Goal: Information Seeking & Learning: Learn about a topic

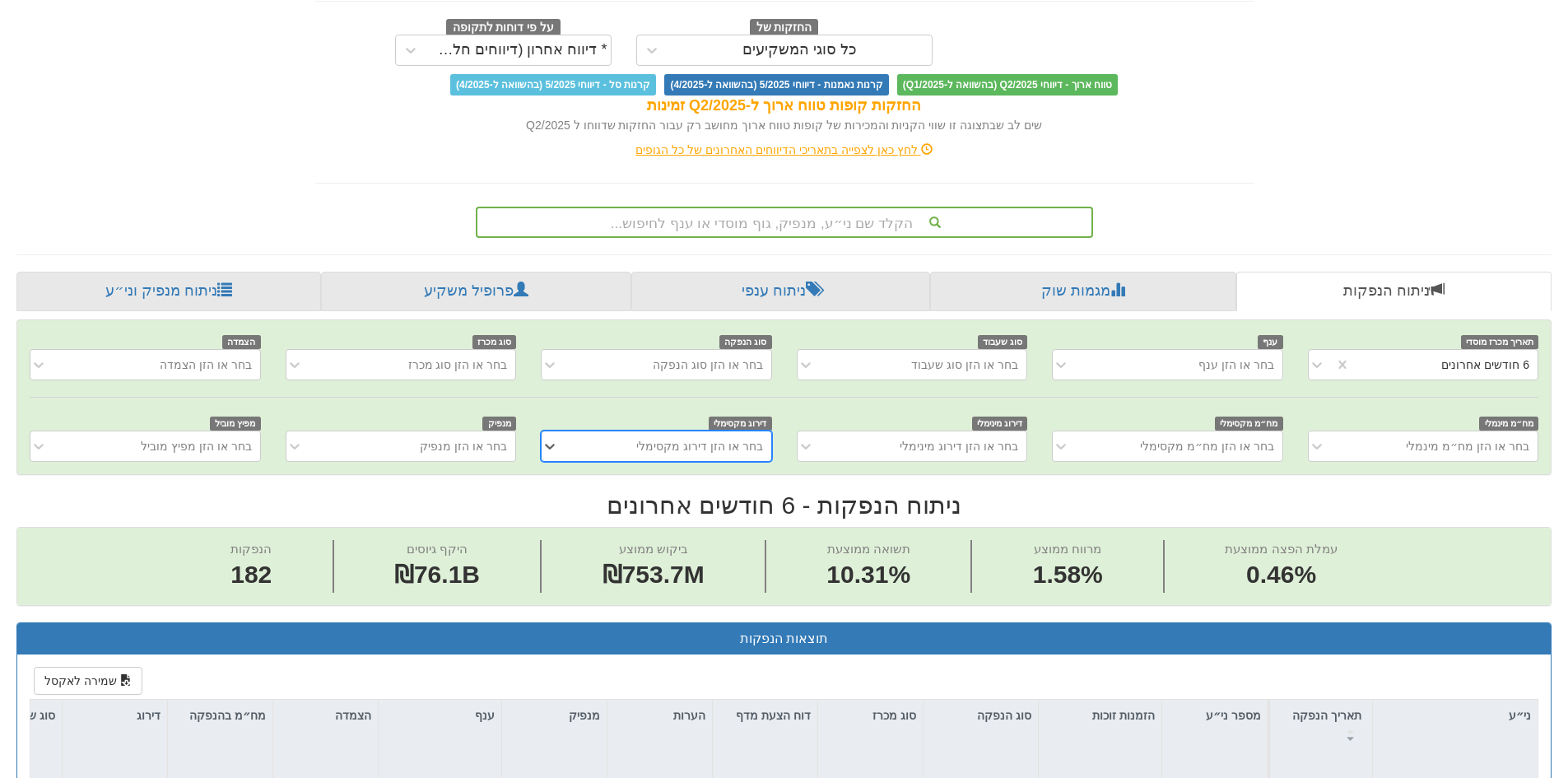
scroll to position [164, 0]
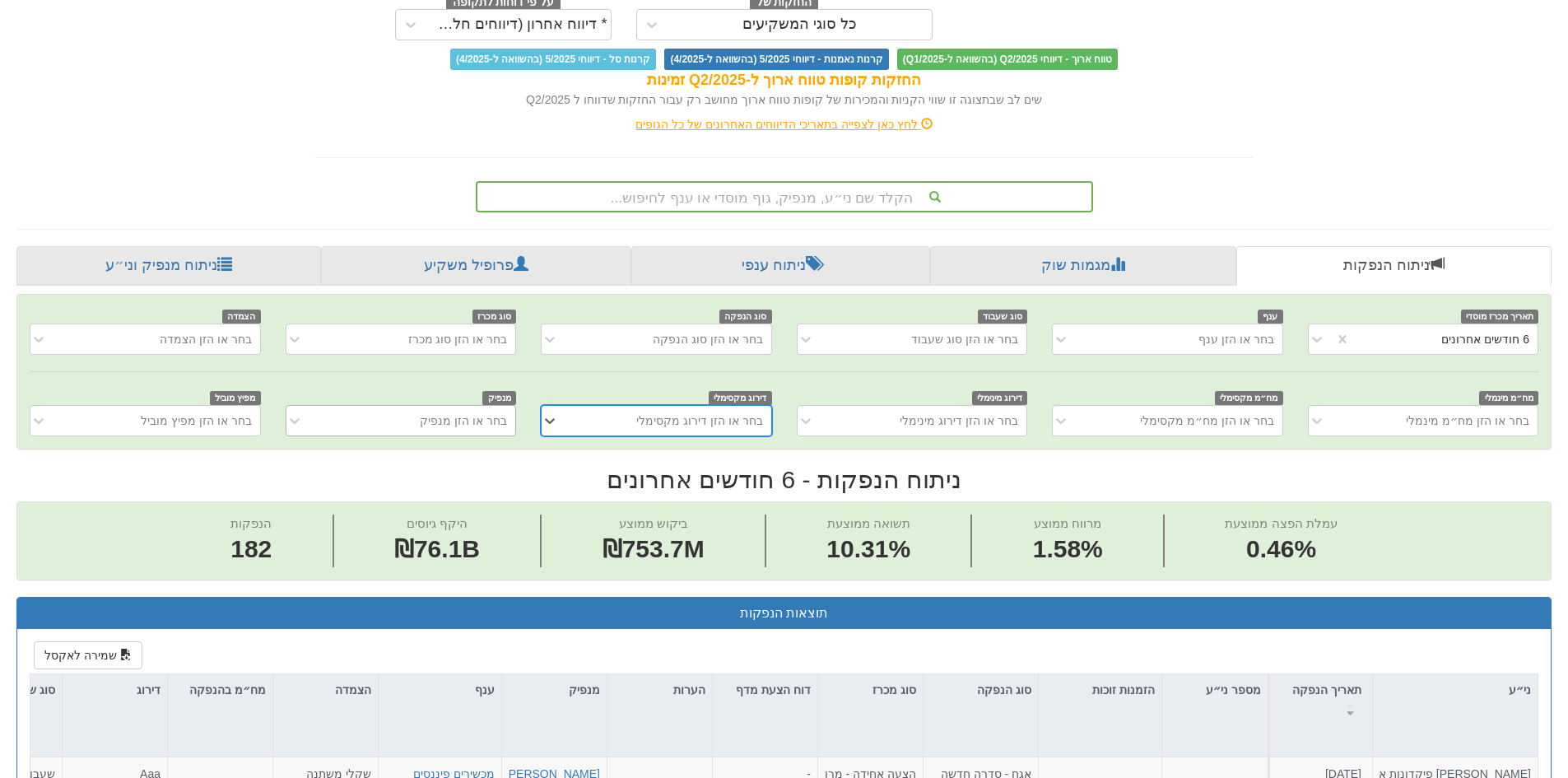
click at [420, 426] on div "בחר או הזן מנפיק" at bounding box center [413, 420] width 203 height 26
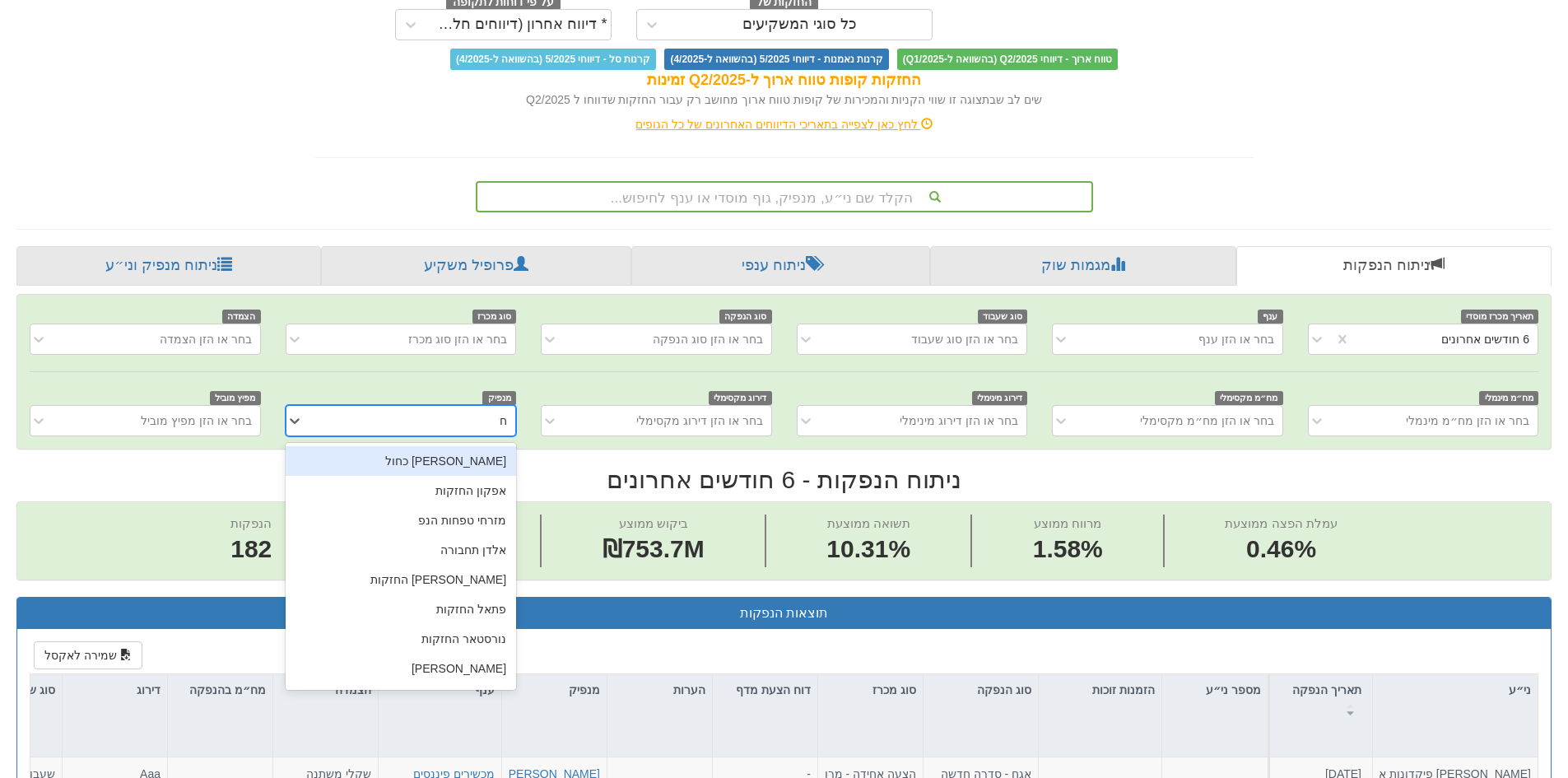
type input "חשמל"
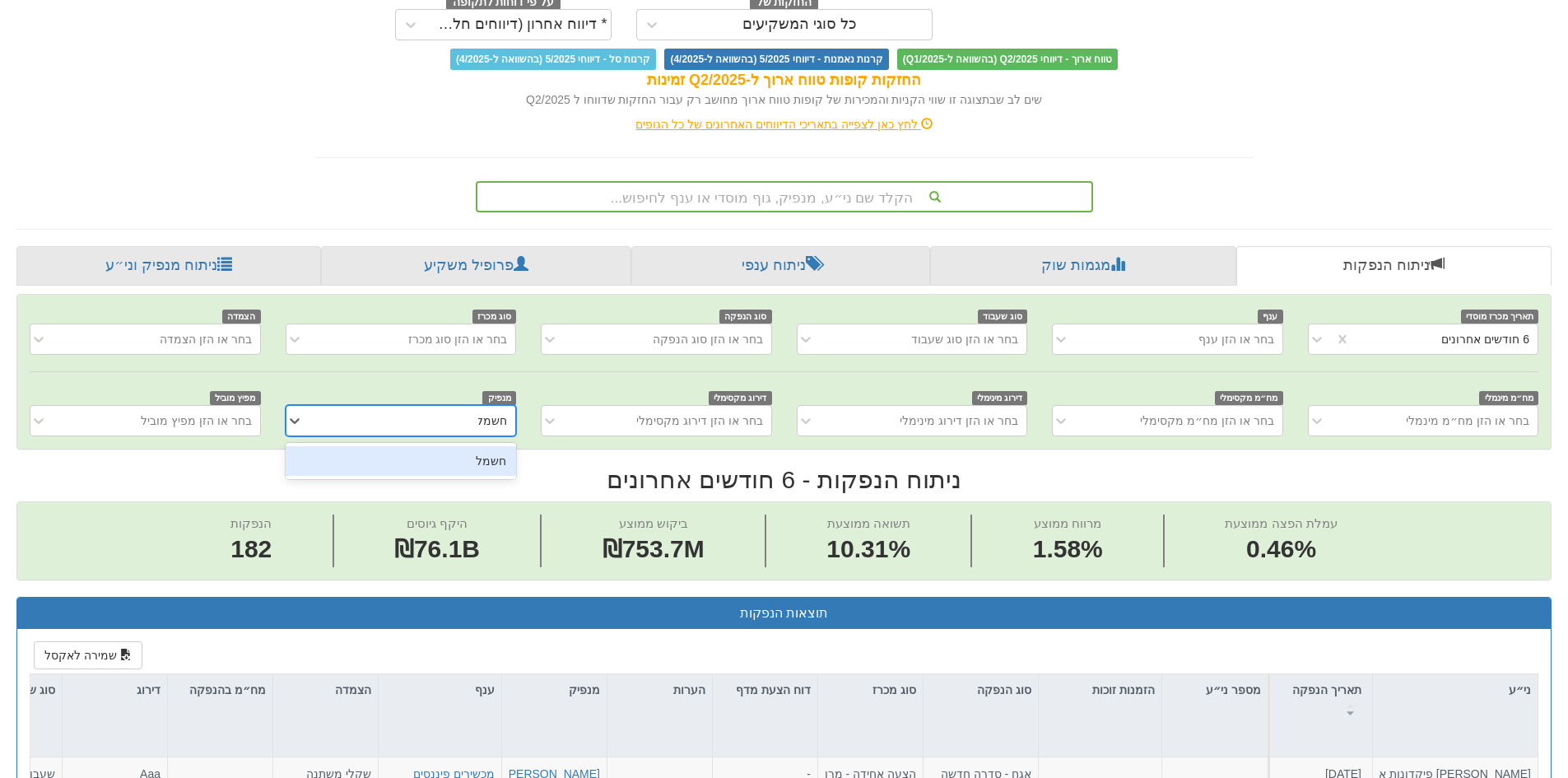
click at [446, 464] on div "חשמל" at bounding box center [400, 461] width 230 height 30
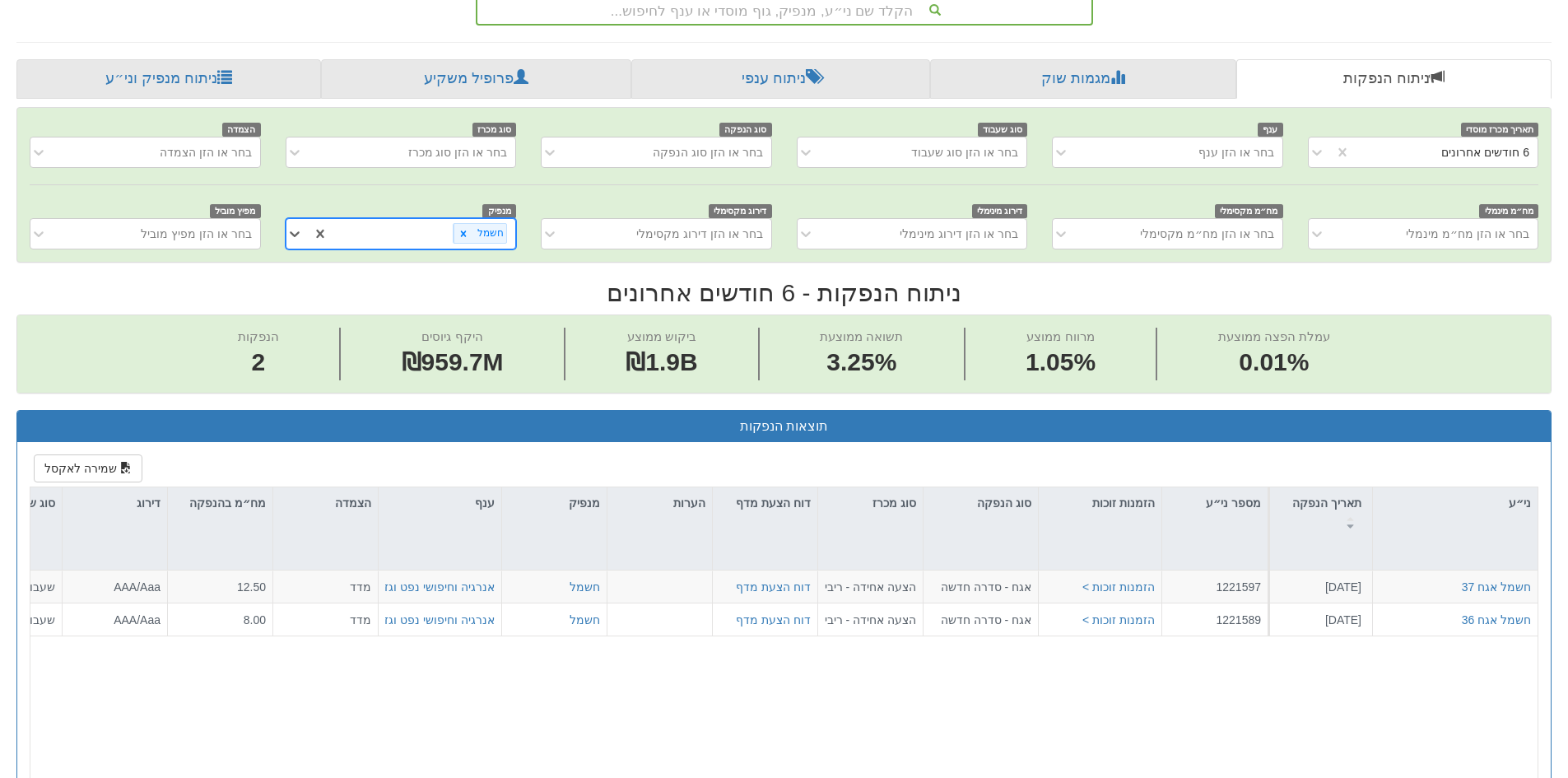
scroll to position [329, 0]
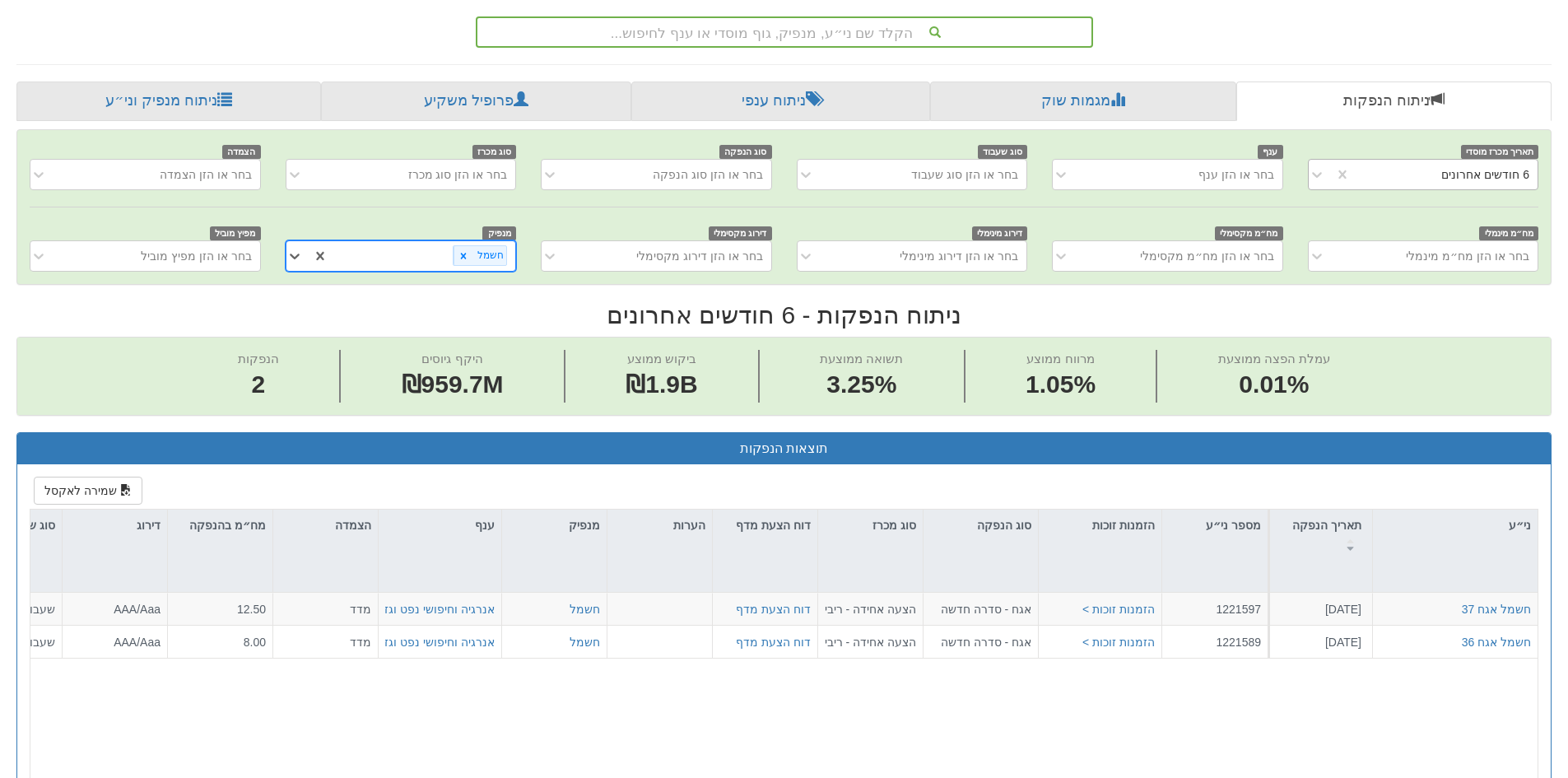
click at [1477, 173] on div "6 חודשים אחרונים" at bounding box center [1485, 174] width 88 height 17
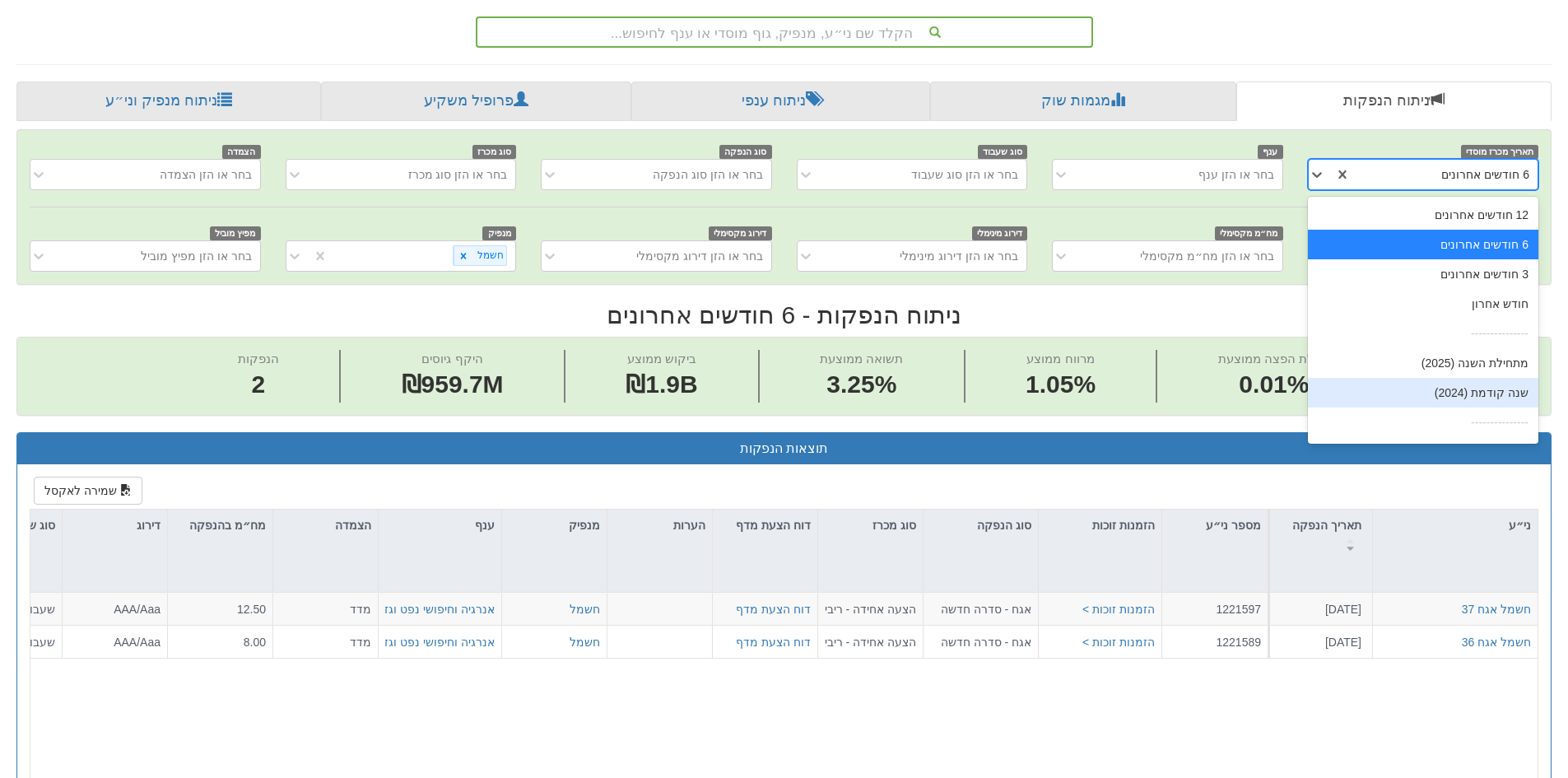
click at [1466, 389] on div "שנה קודמת (2024)" at bounding box center [1422, 393] width 230 height 30
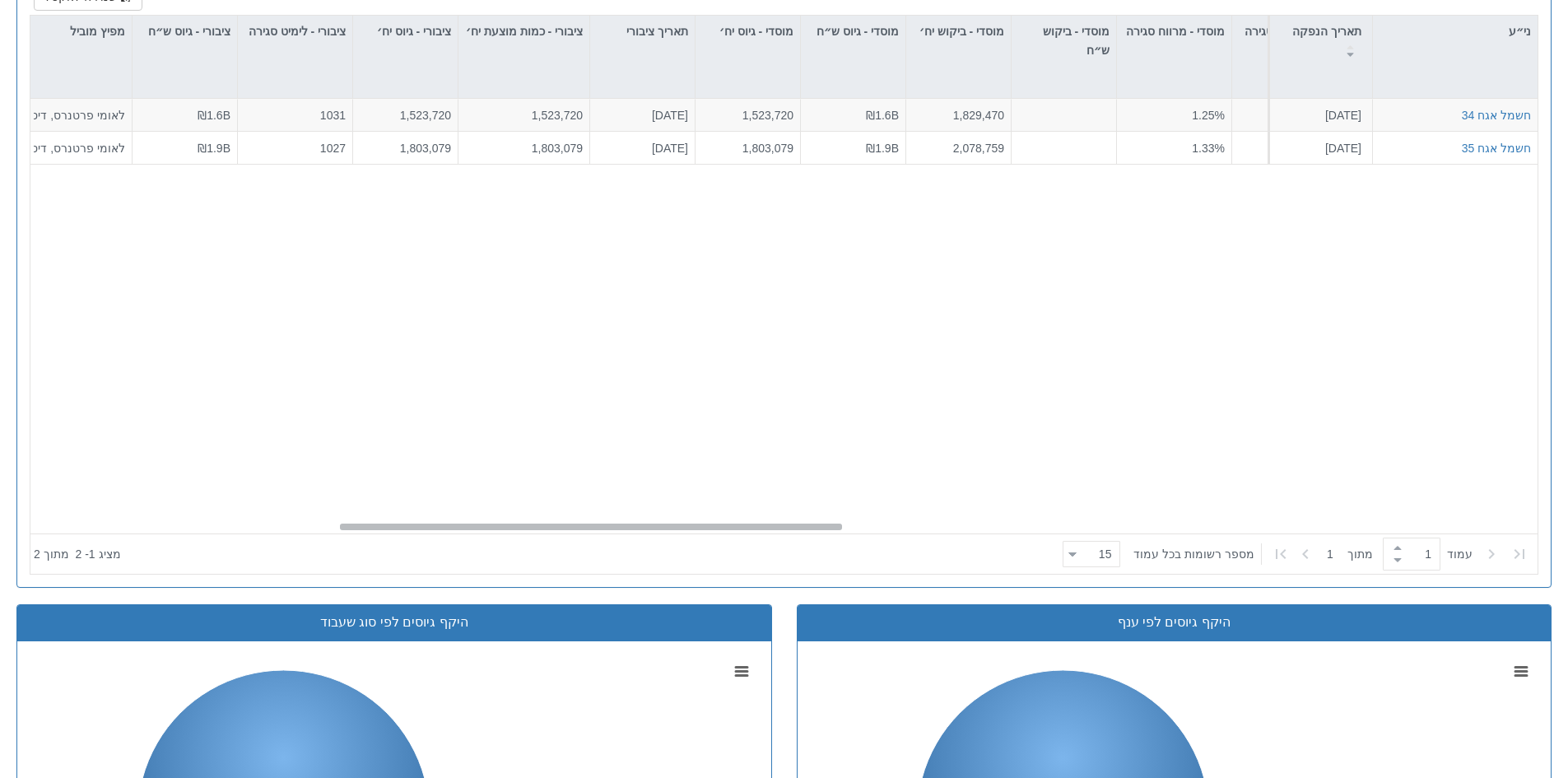
scroll to position [0, 951]
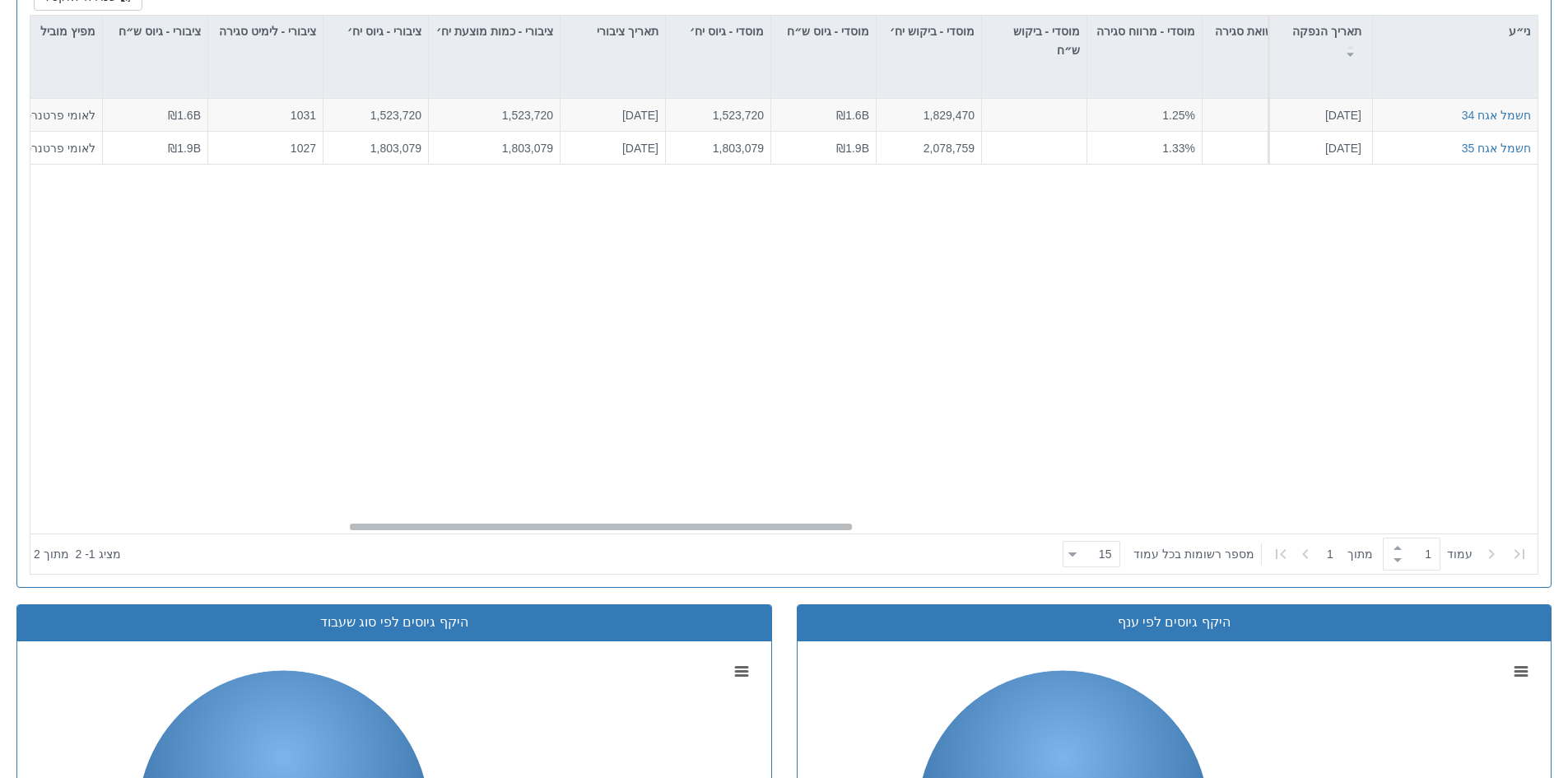
drag, startPoint x: 1135, startPoint y: 524, endPoint x: 454, endPoint y: 517, distance: 681.0
click at [454, 517] on div "חשמל אגח 34 12.9.2024 1196781 הזמנות זוכות > אגח - הרחבה הצעה אחידה - מחיר דוח …" at bounding box center [783, 316] width 1507 height 434
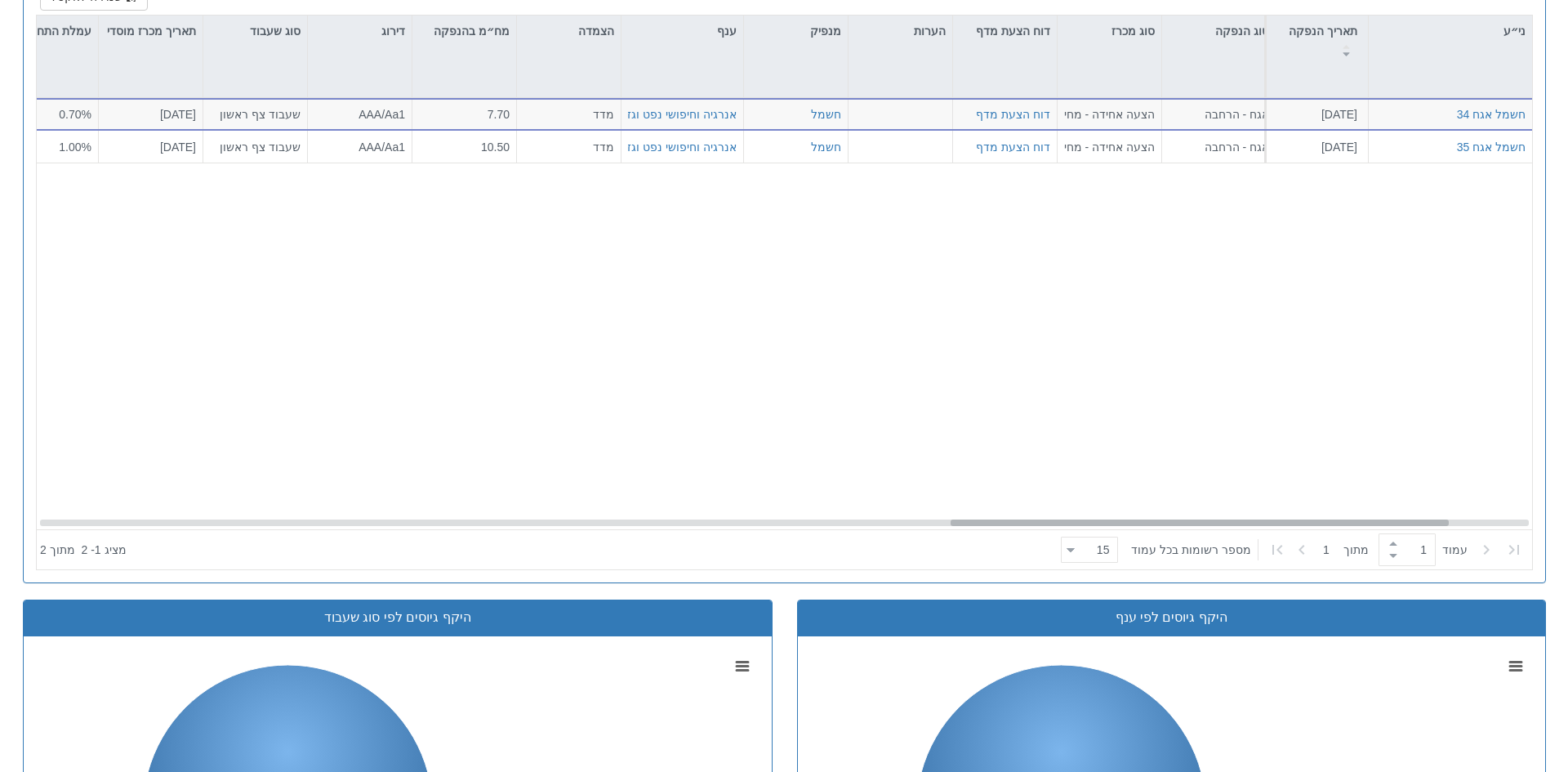
scroll to position [0, 2976]
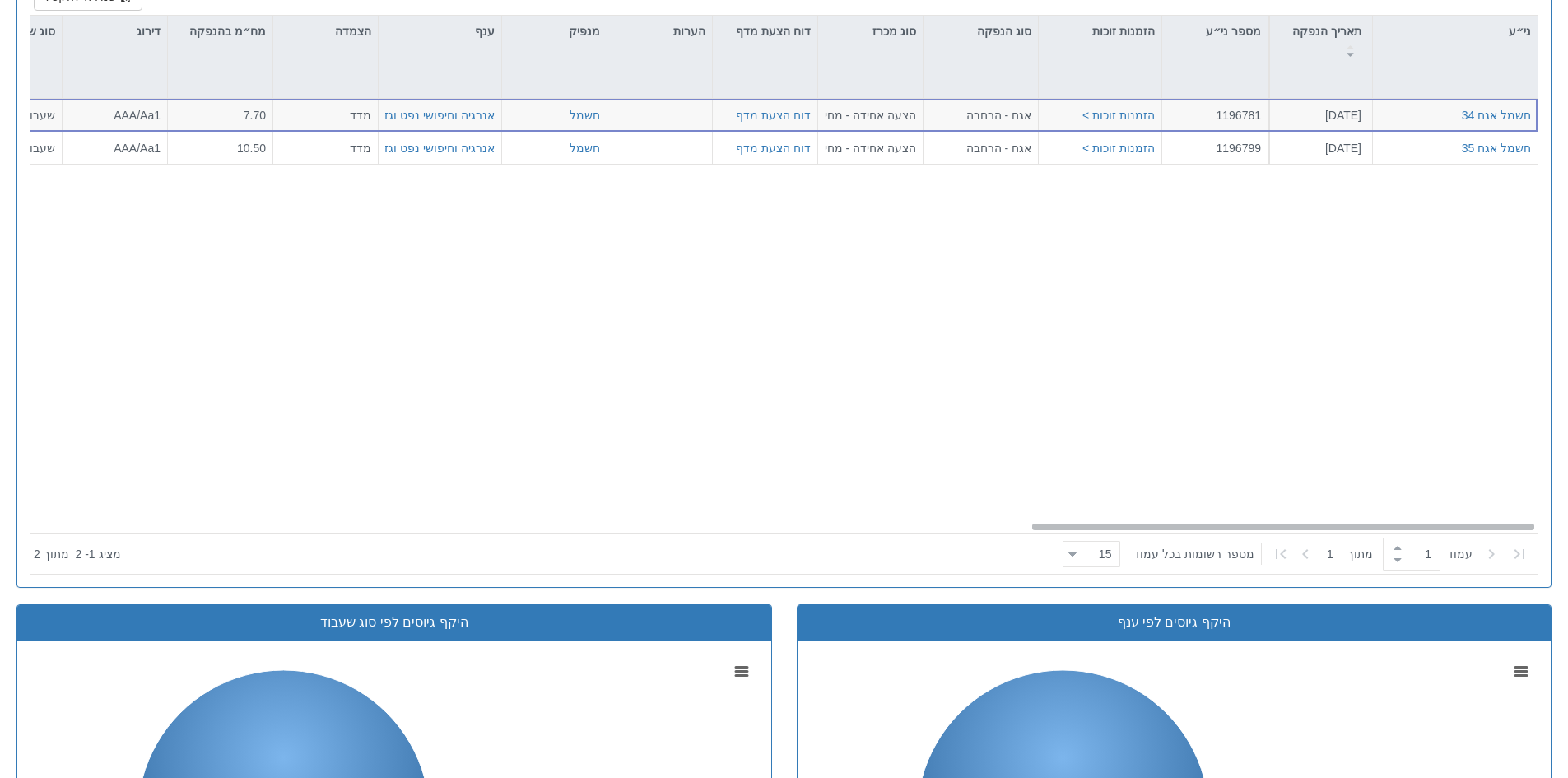
drag, startPoint x: 708, startPoint y: 529, endPoint x: 1564, endPoint y: 500, distance: 856.5
click at [1564, 500] on div "Toggle navigation אג״ח - החזקות בישראל מניות אג״ח ✓ מניות ואג״ח מניות דואליות 🔒…" at bounding box center [784, 298] width 1568 height 2244
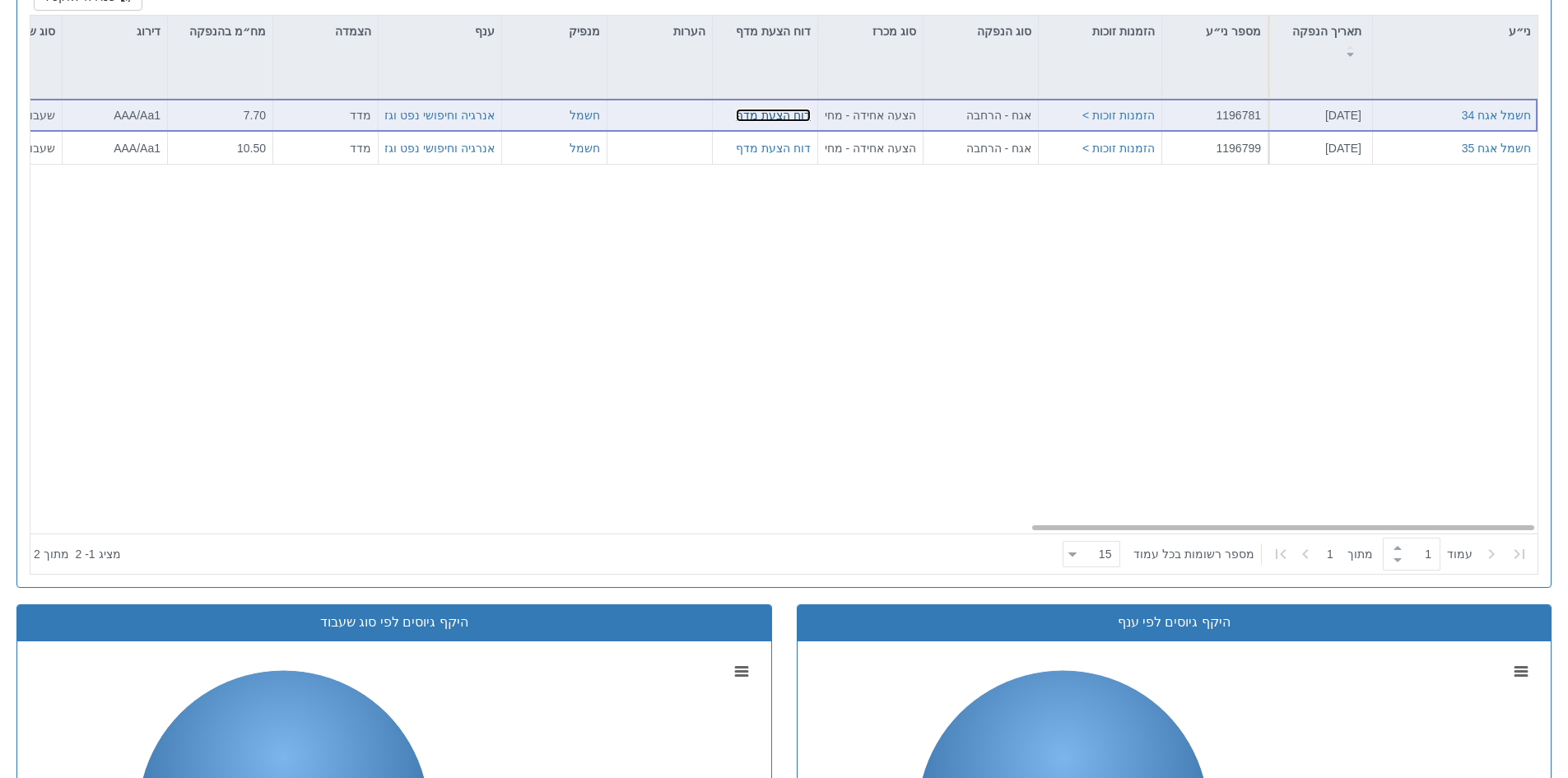
click at [775, 118] on link "דוח הצעת מדף" at bounding box center [773, 115] width 75 height 13
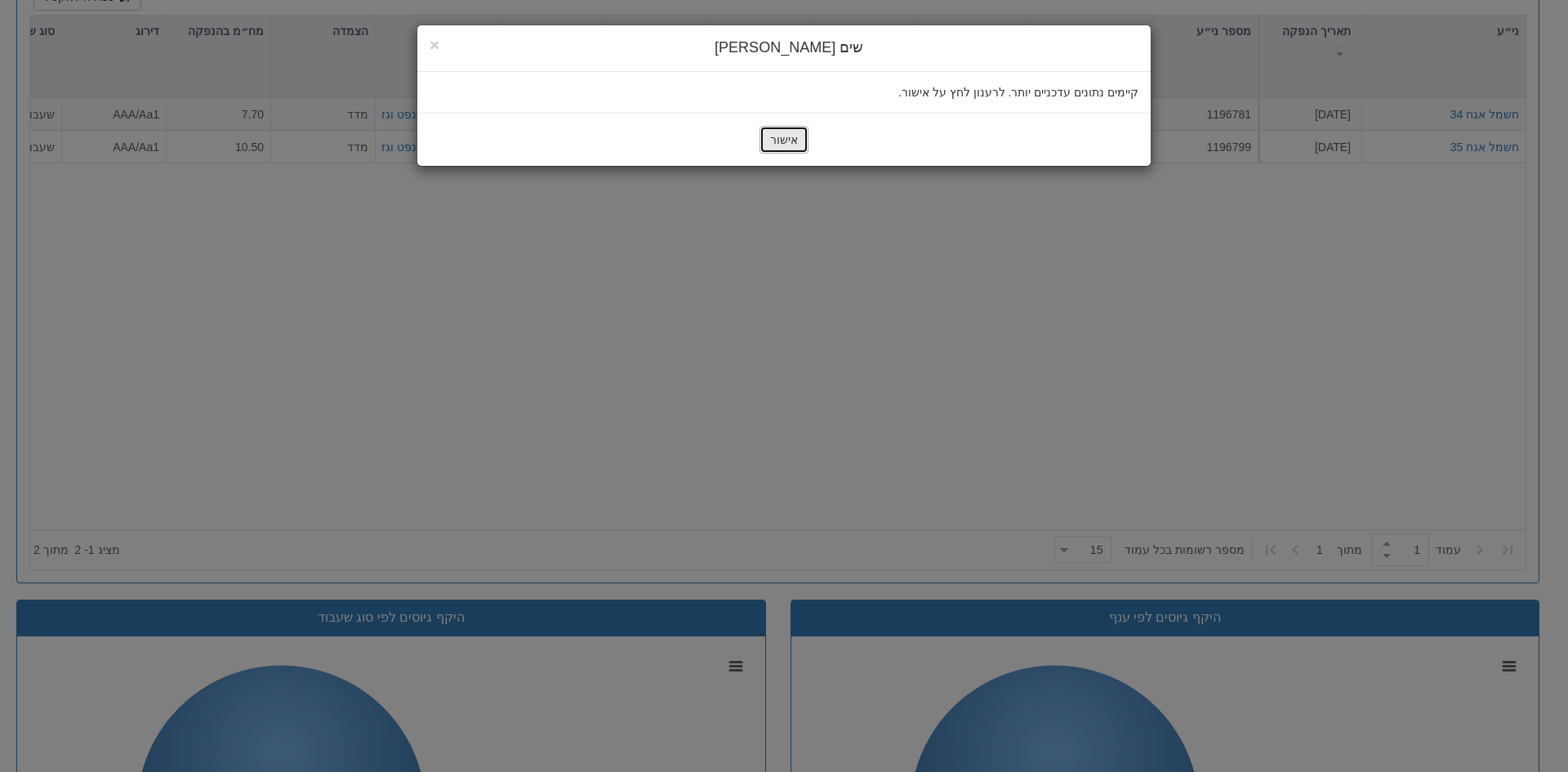
click at [781, 148] on button "אישור" at bounding box center [784, 140] width 49 height 28
